Goal: Task Accomplishment & Management: Manage account settings

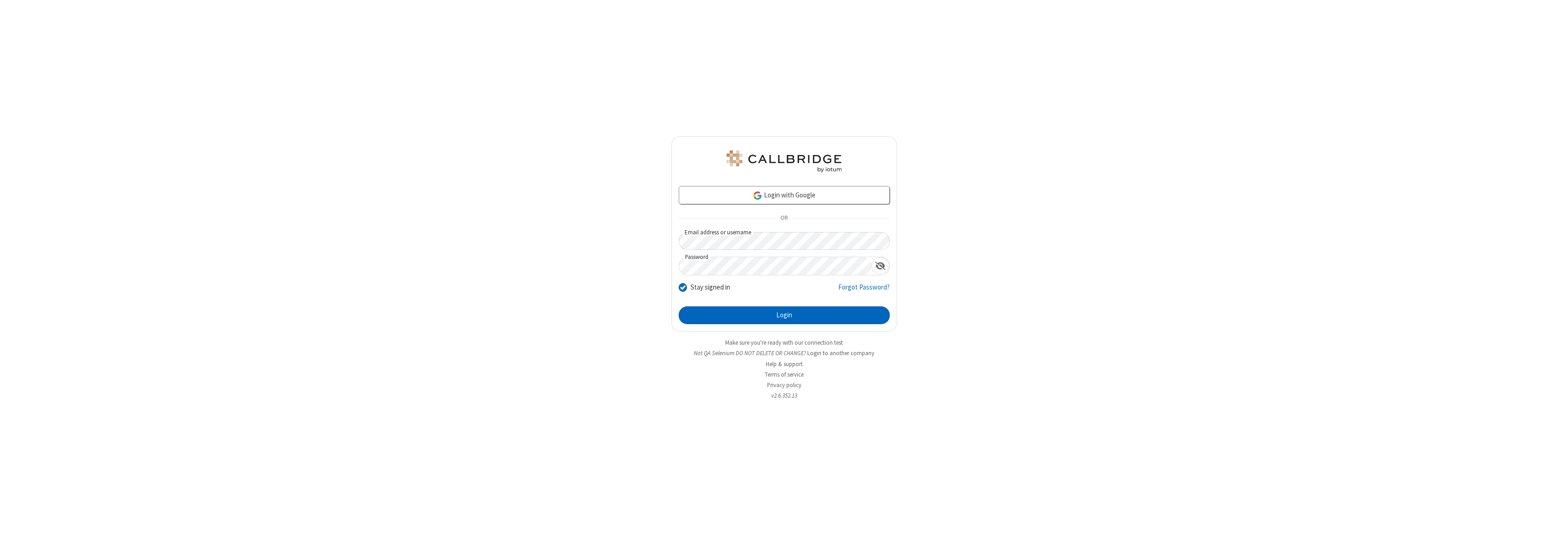
click at [784, 315] on button "Login" at bounding box center [784, 316] width 211 height 18
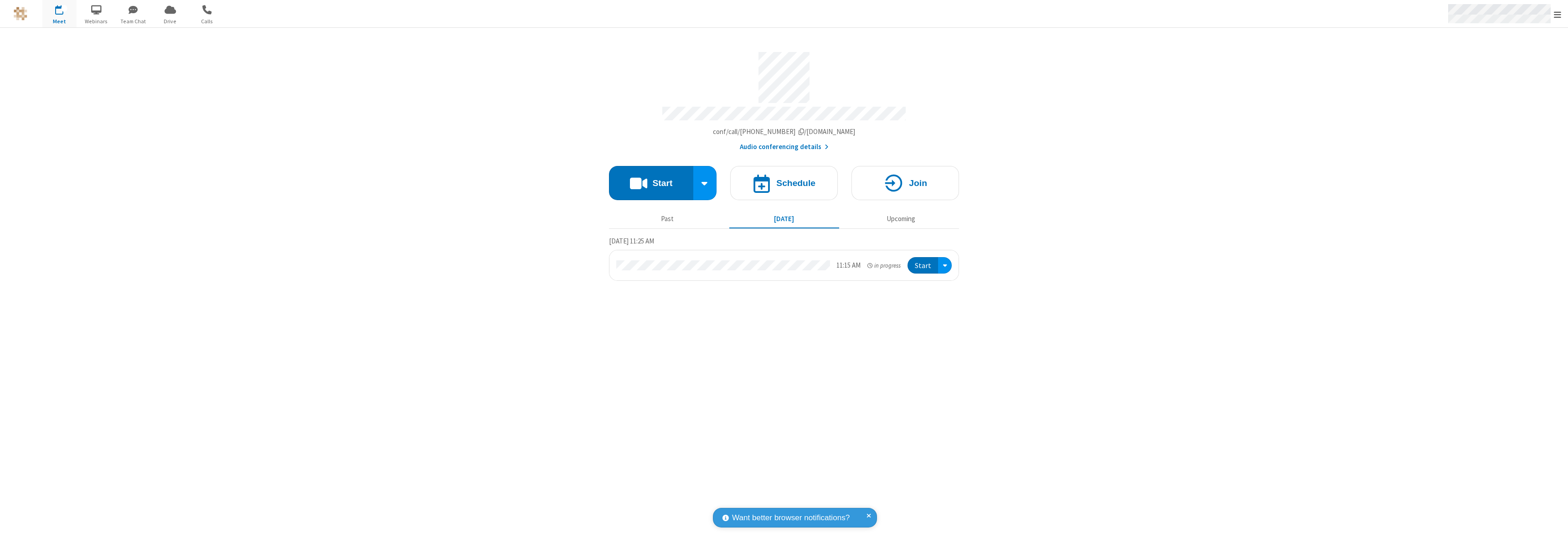
click at [1558, 14] on span "Open menu" at bounding box center [1557, 14] width 7 height 9
click at [1505, 61] on div "Settings" at bounding box center [1505, 61] width 127 height 25
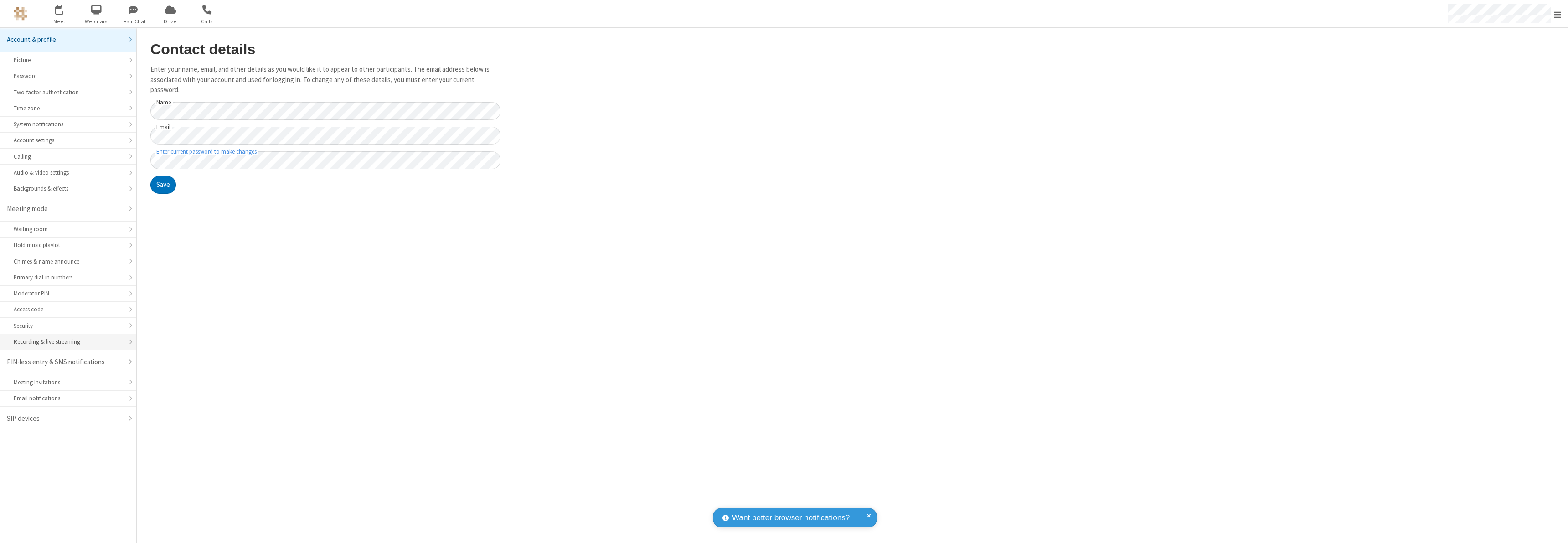
click at [68, 342] on div "Recording & live streaming" at bounding box center [68, 342] width 109 height 8
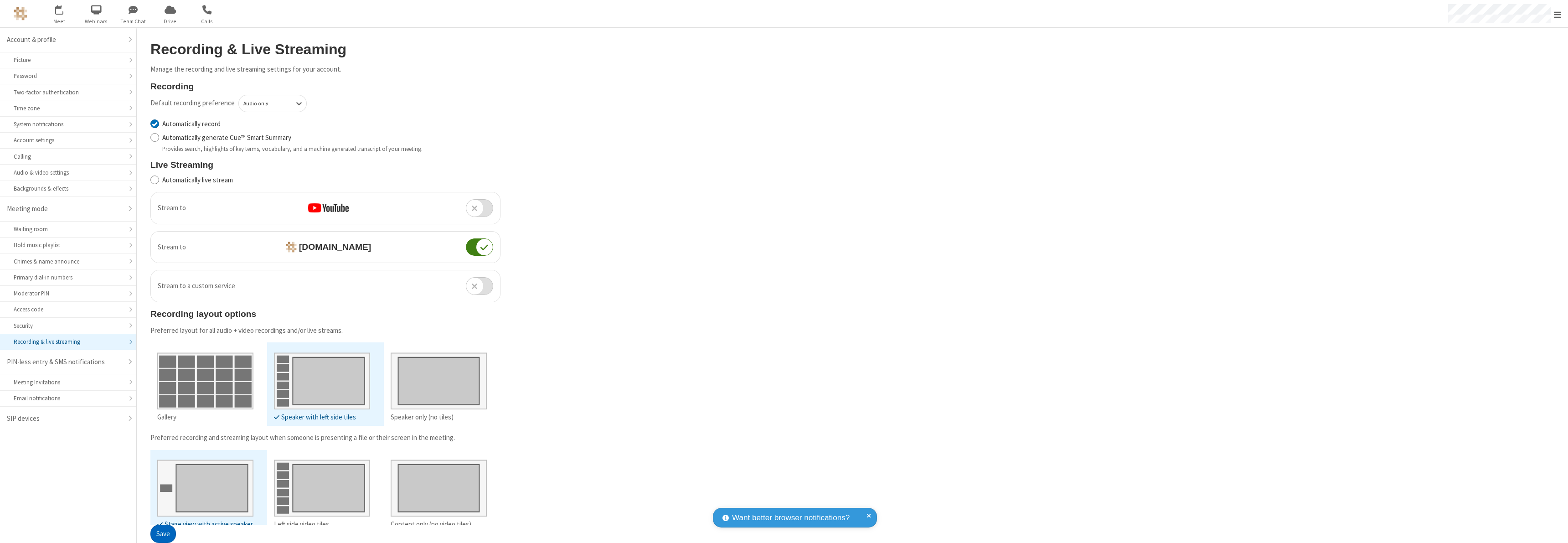
click at [163, 534] on button "Save" at bounding box center [163, 535] width 25 height 18
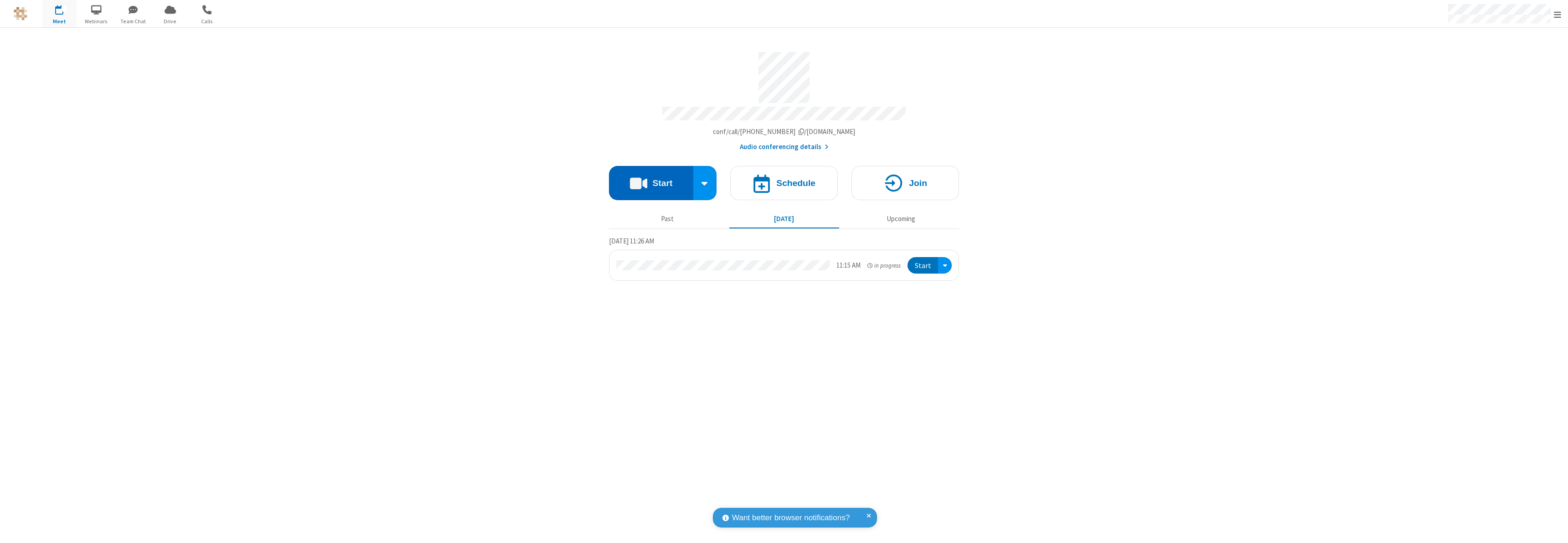
click at [651, 179] on button "Start" at bounding box center [651, 183] width 84 height 35
